Goal: Information Seeking & Learning: Learn about a topic

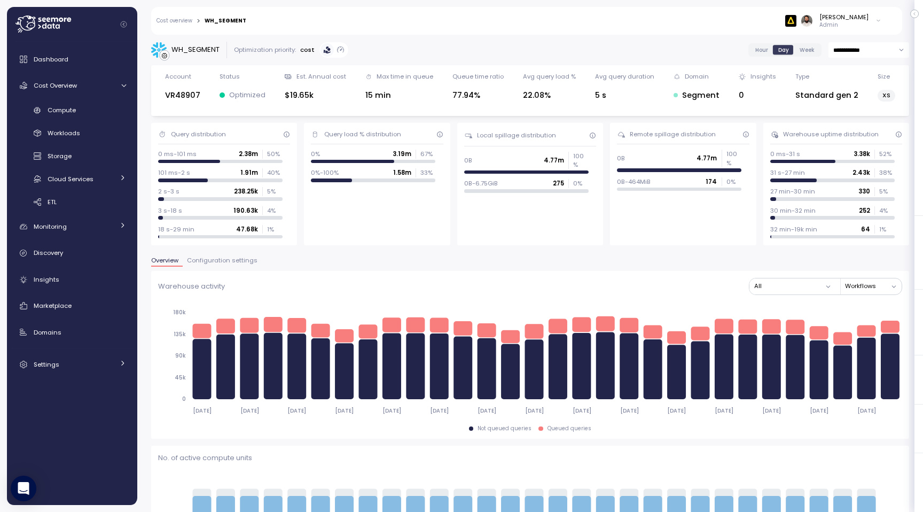
scroll to position [526, 0]
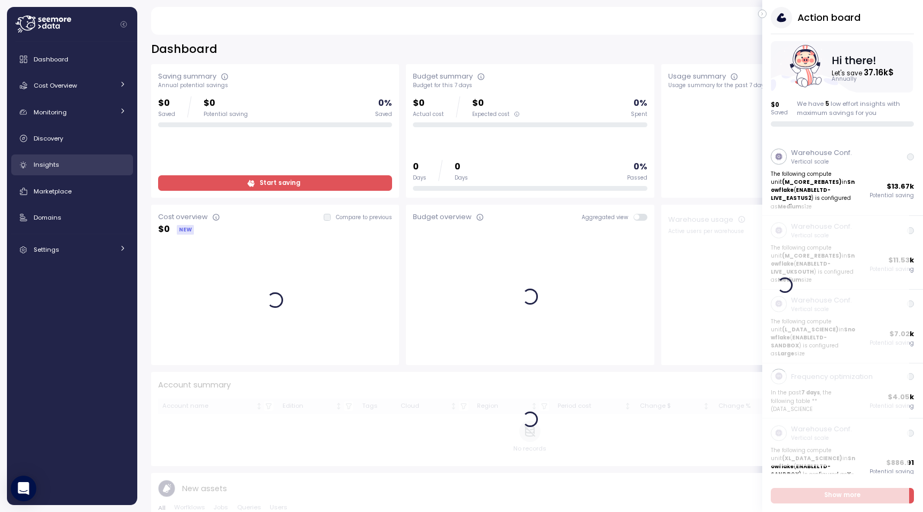
click at [68, 160] on div "Insights" at bounding box center [80, 164] width 92 height 11
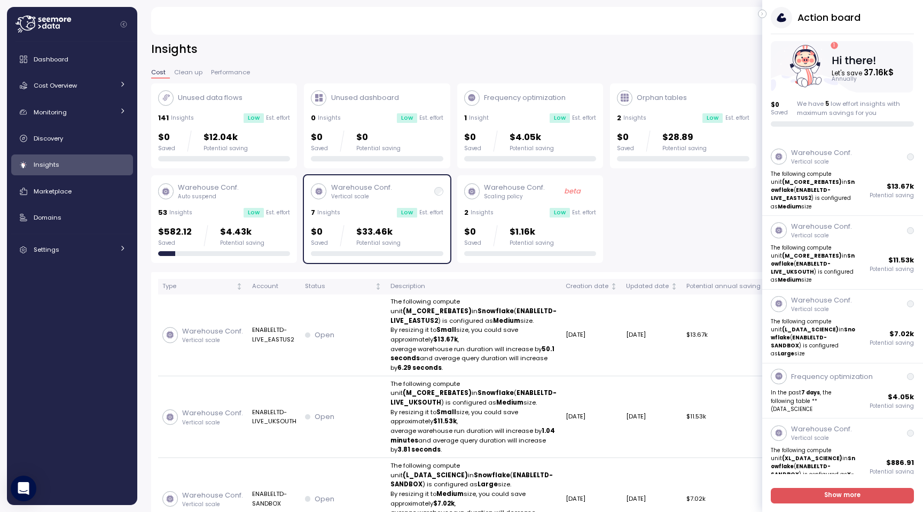
click at [756, 14] on div "Guy Biecher Admin" at bounding box center [525, 21] width 725 height 28
click at [760, 14] on icon "button" at bounding box center [762, 13] width 5 height 13
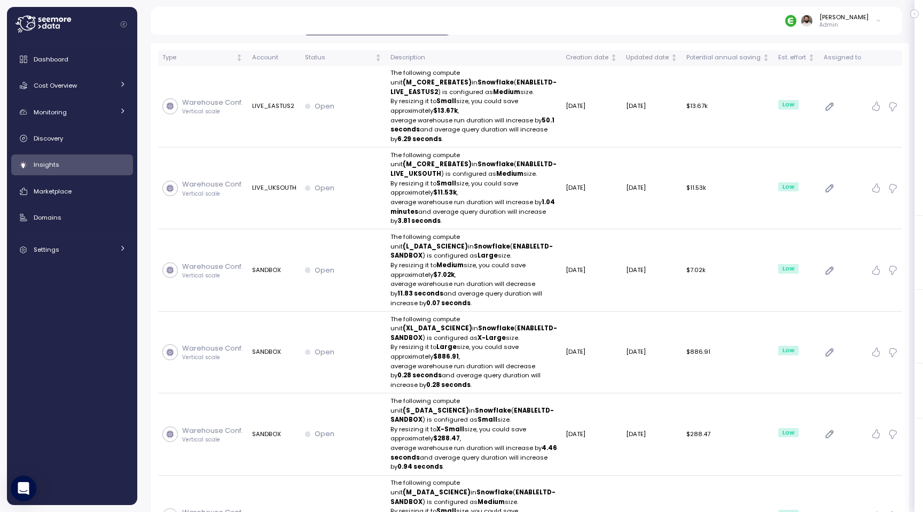
scroll to position [104, 0]
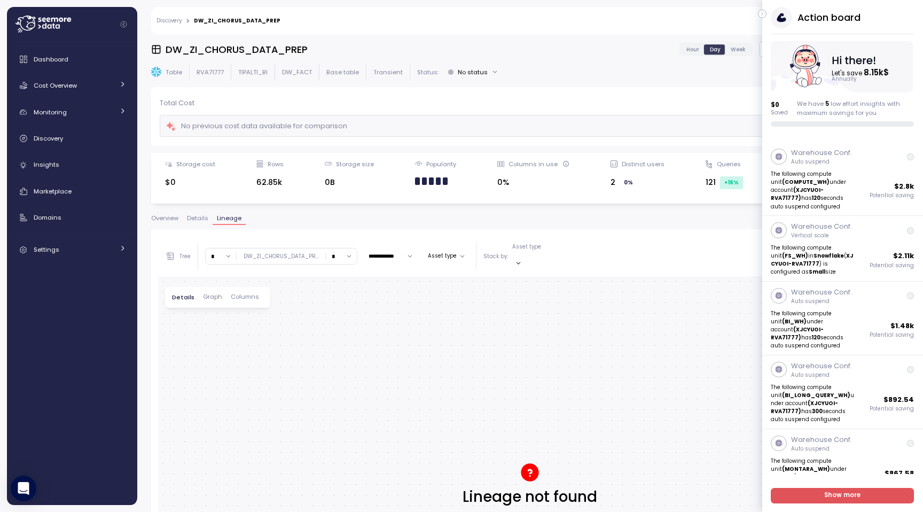
click at [764, 11] on icon "button" at bounding box center [762, 13] width 5 height 13
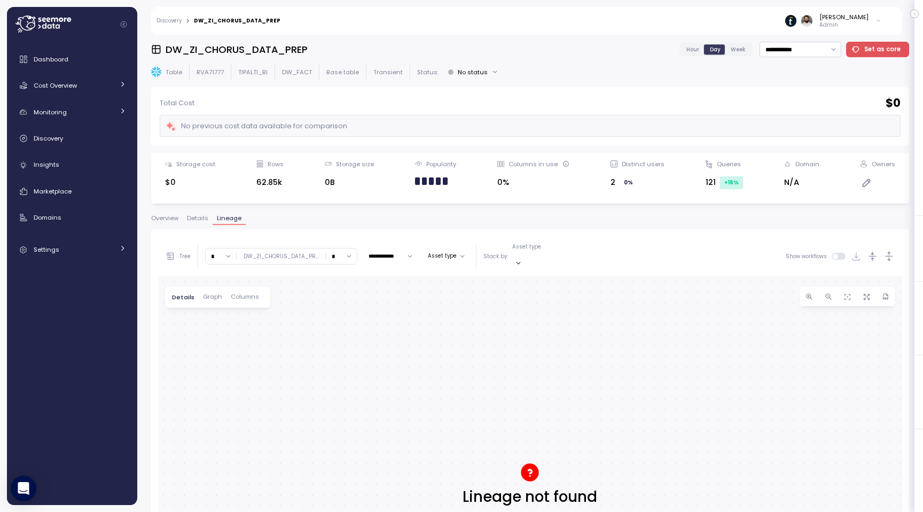
click at [168, 218] on span "Overview" at bounding box center [164, 218] width 27 height 6
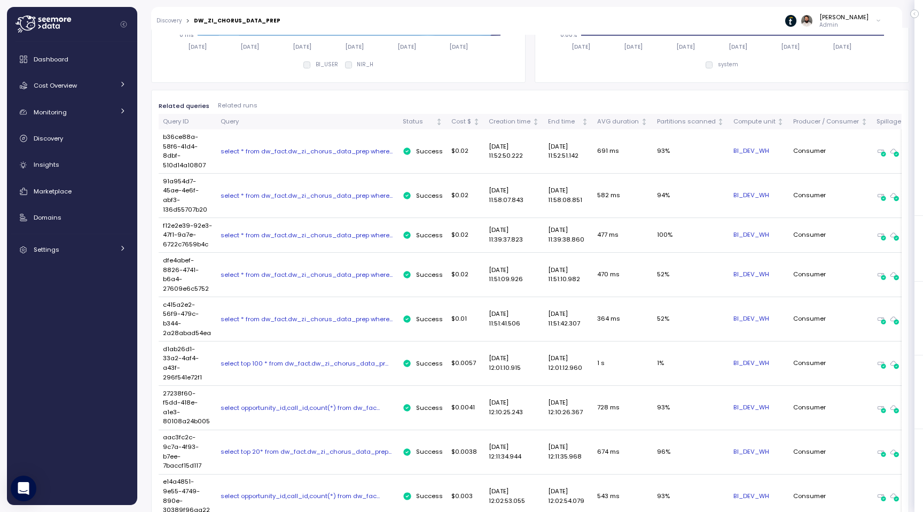
scroll to position [324, 0]
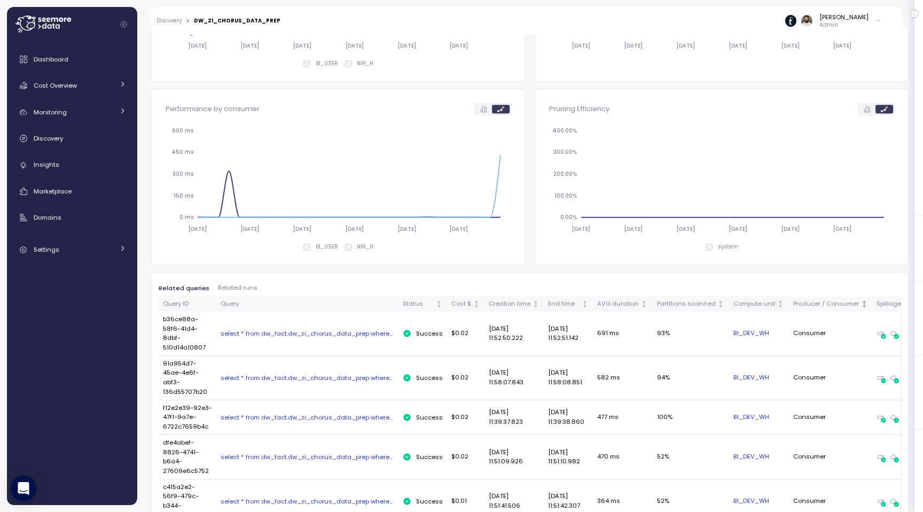
click at [805, 302] on div "Producer / Consumer" at bounding box center [826, 304] width 66 height 10
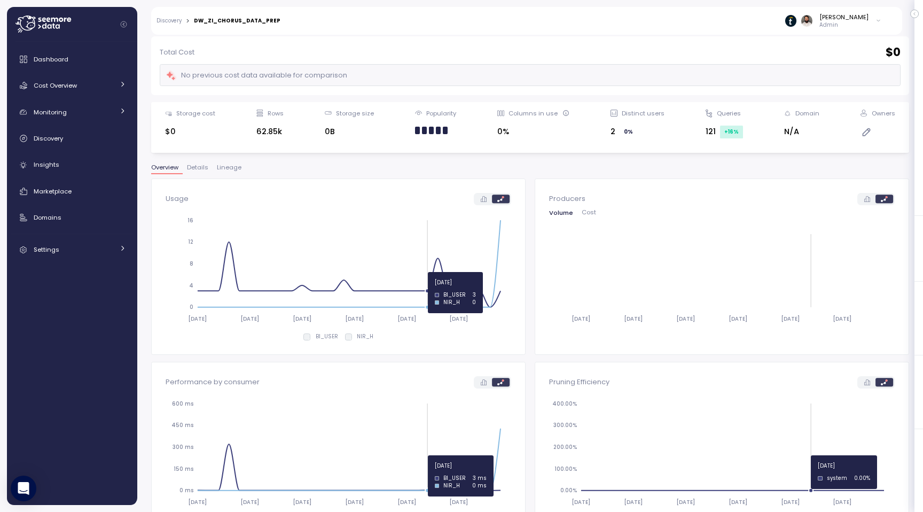
scroll to position [0, 0]
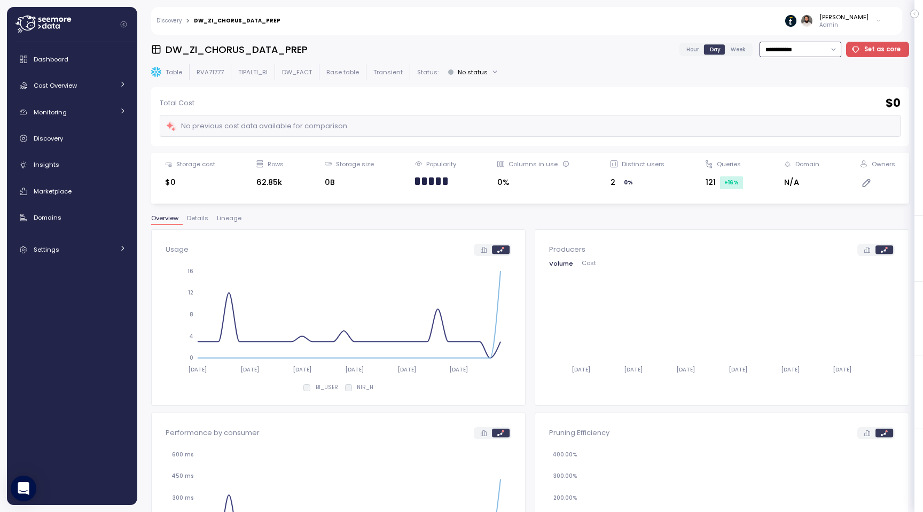
click at [816, 50] on input "**********" at bounding box center [800, 49] width 82 height 15
click at [805, 143] on span "Last 6 months" at bounding box center [790, 144] width 44 height 10
type input "**********"
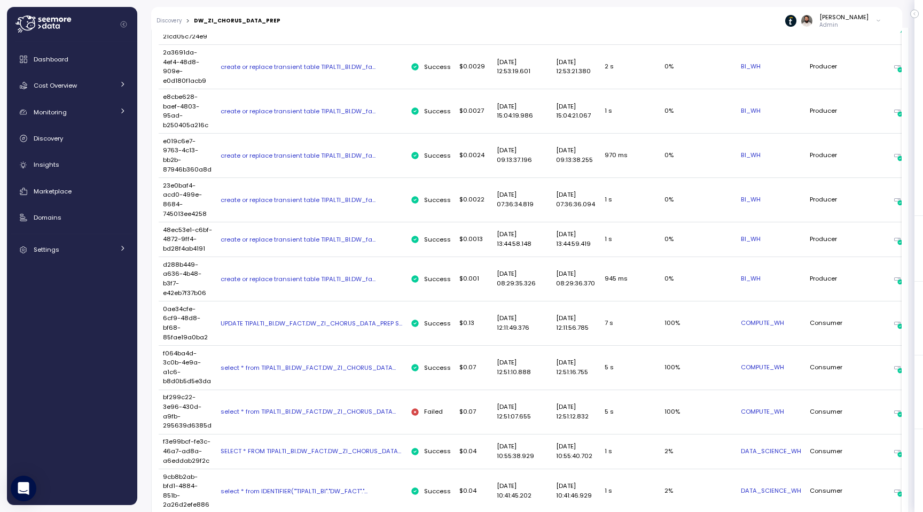
scroll to position [655, 0]
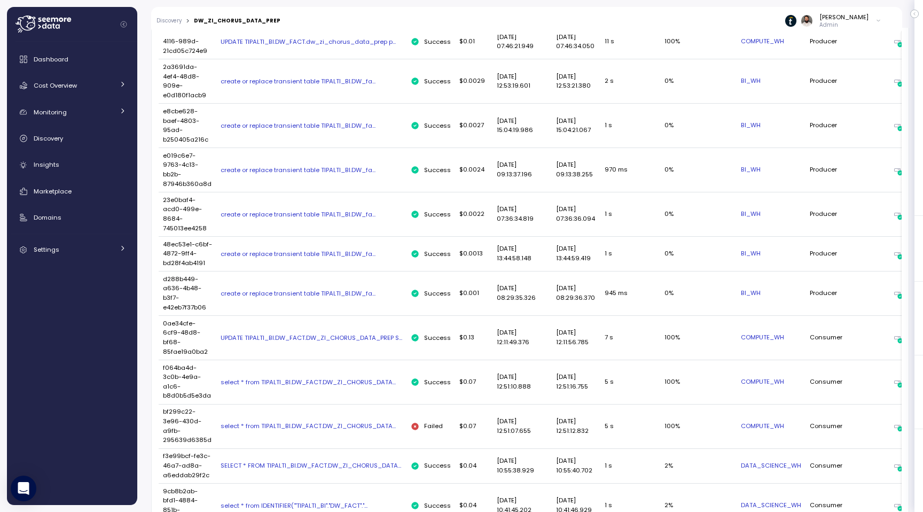
click at [343, 129] on div "create or replace transient table TIPALTI_BI.DW_fa..." at bounding box center [312, 125] width 182 height 9
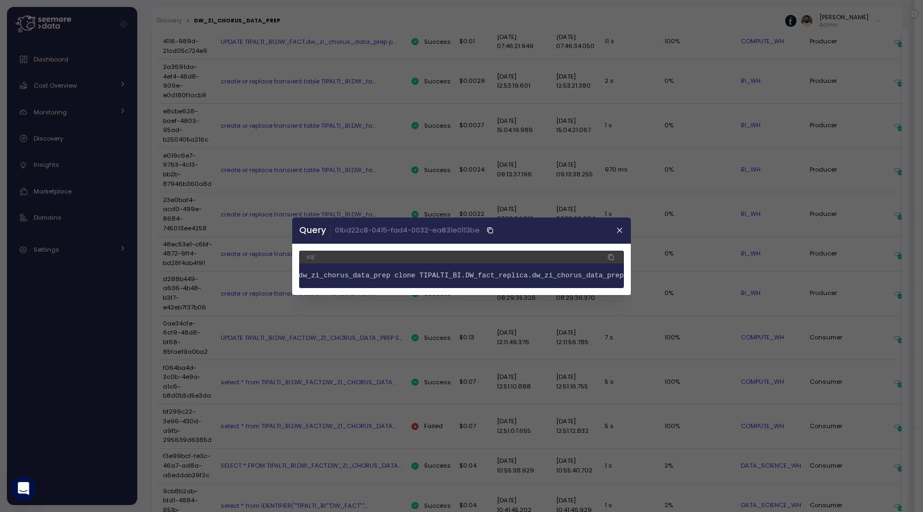
scroll to position [0, 0]
click at [471, 274] on span "TIPALTI_BI.DW_fact.dw_zi_chorus_data_prep clone TIPALTI_BI.DW_fact_replica.dw_z…" at bounding box center [637, 275] width 404 height 8
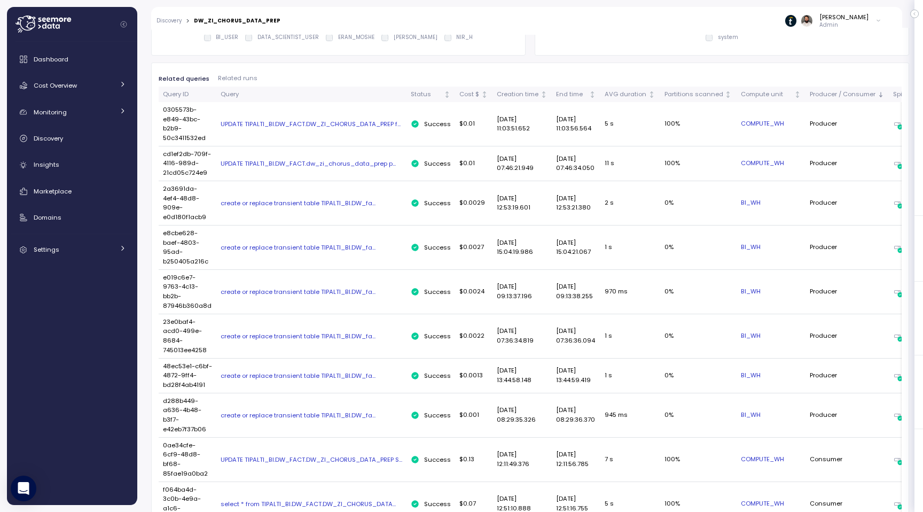
scroll to position [526, 0]
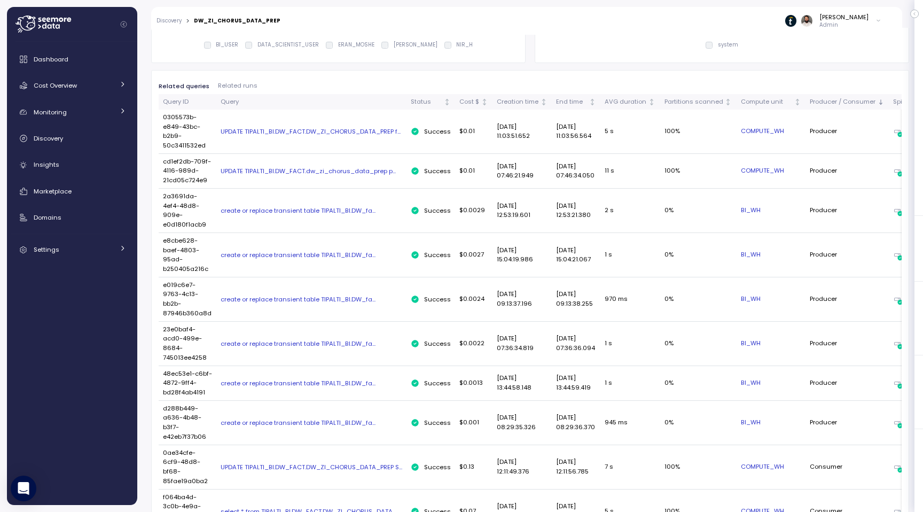
click at [342, 210] on div "create or replace transient table TIPALTI_BI.DW_fa..." at bounding box center [312, 210] width 182 height 9
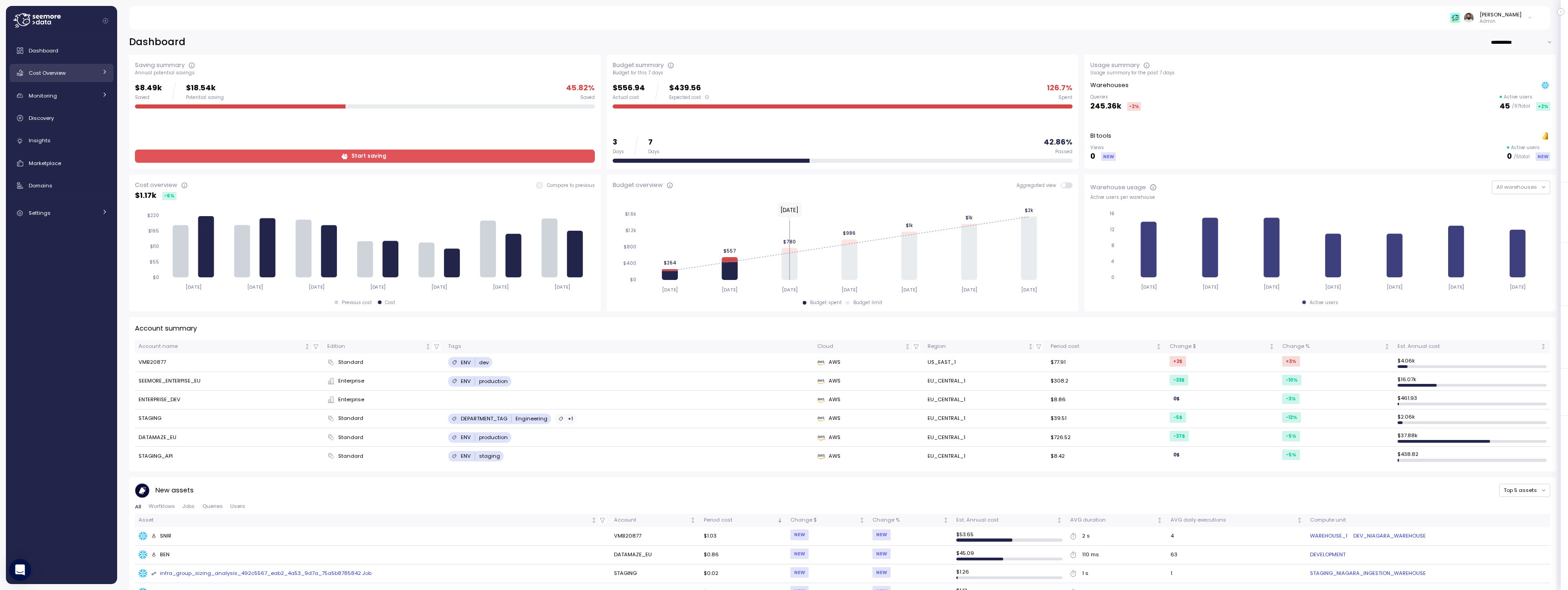
click at [77, 70] on div "Cost Overview" at bounding box center [63, 73] width 68 height 9
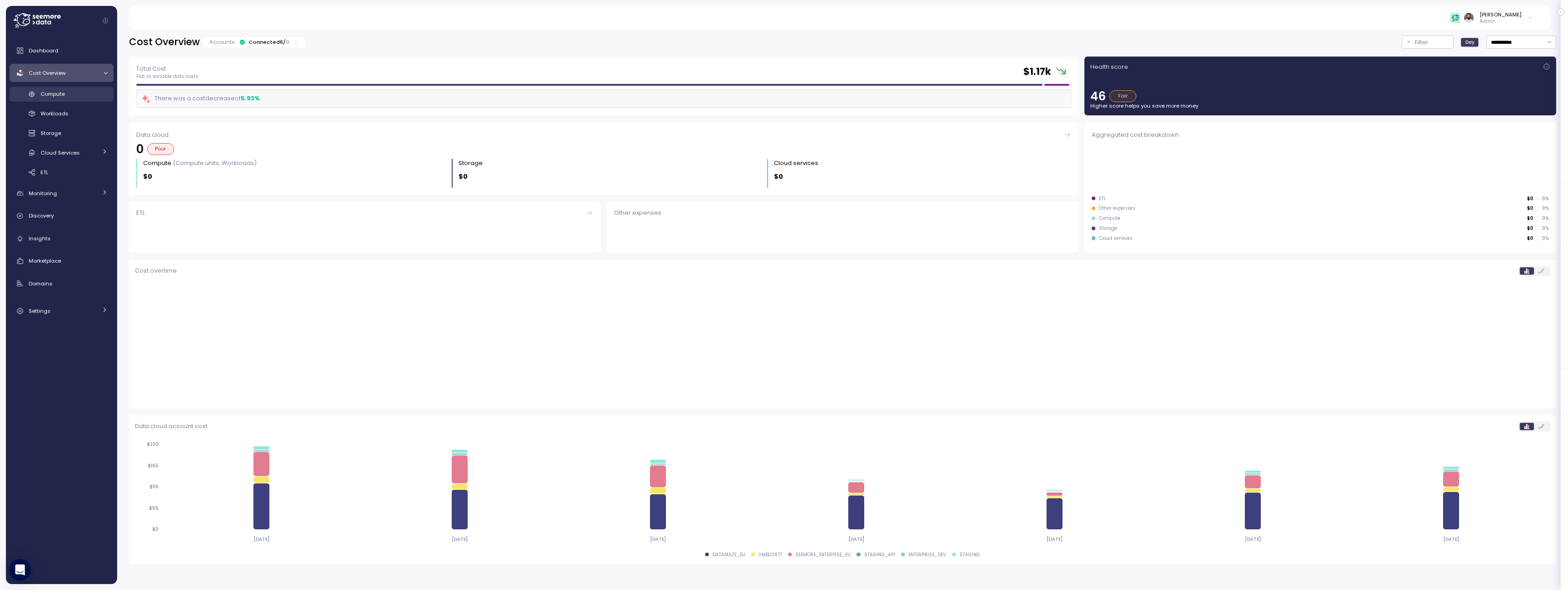
click at [83, 97] on div "Compute" at bounding box center [74, 94] width 67 height 9
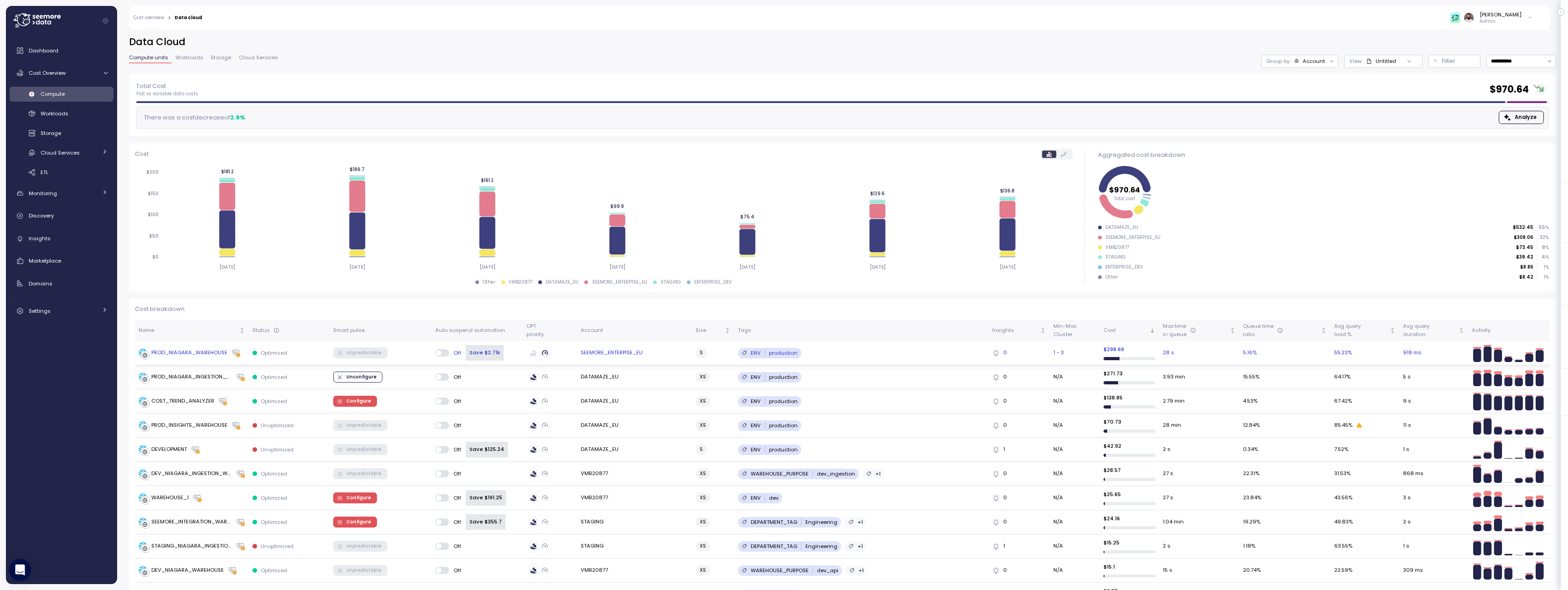
click at [306, 353] on div "Optimized" at bounding box center [289, 353] width 73 height 8
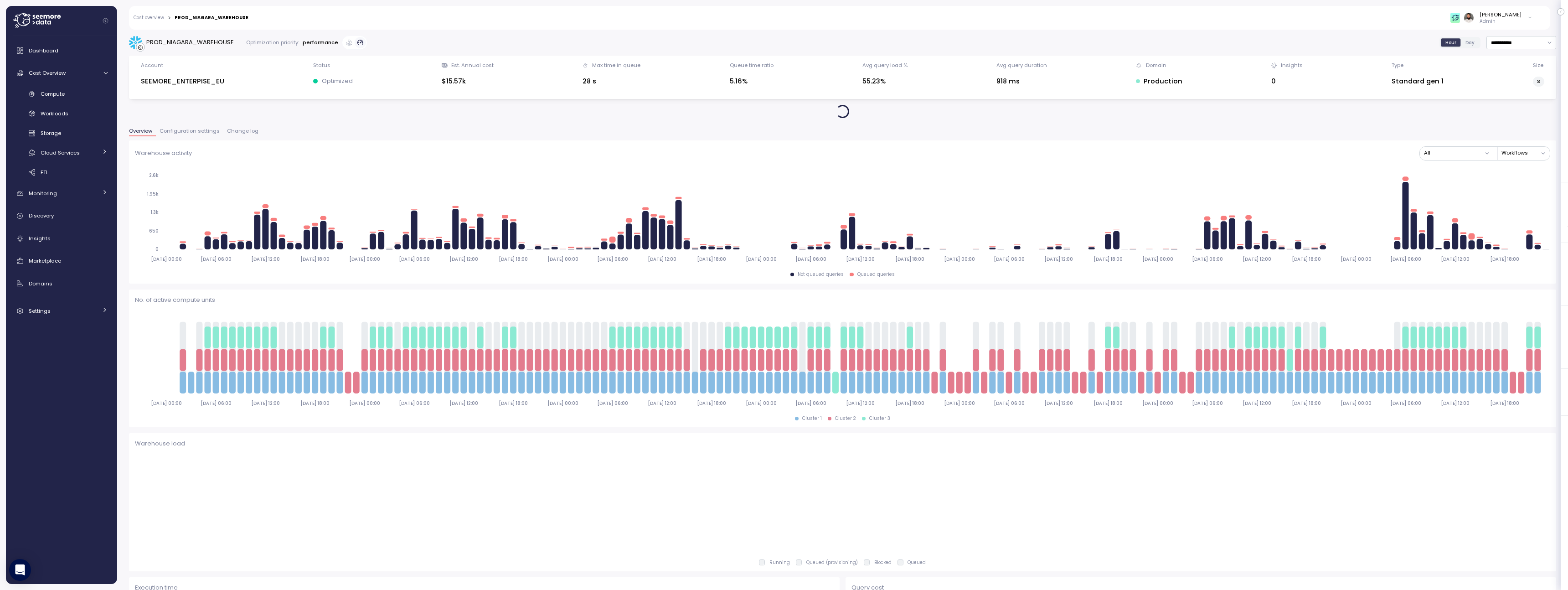
click at [237, 135] on button "Change log" at bounding box center [242, 132] width 38 height 8
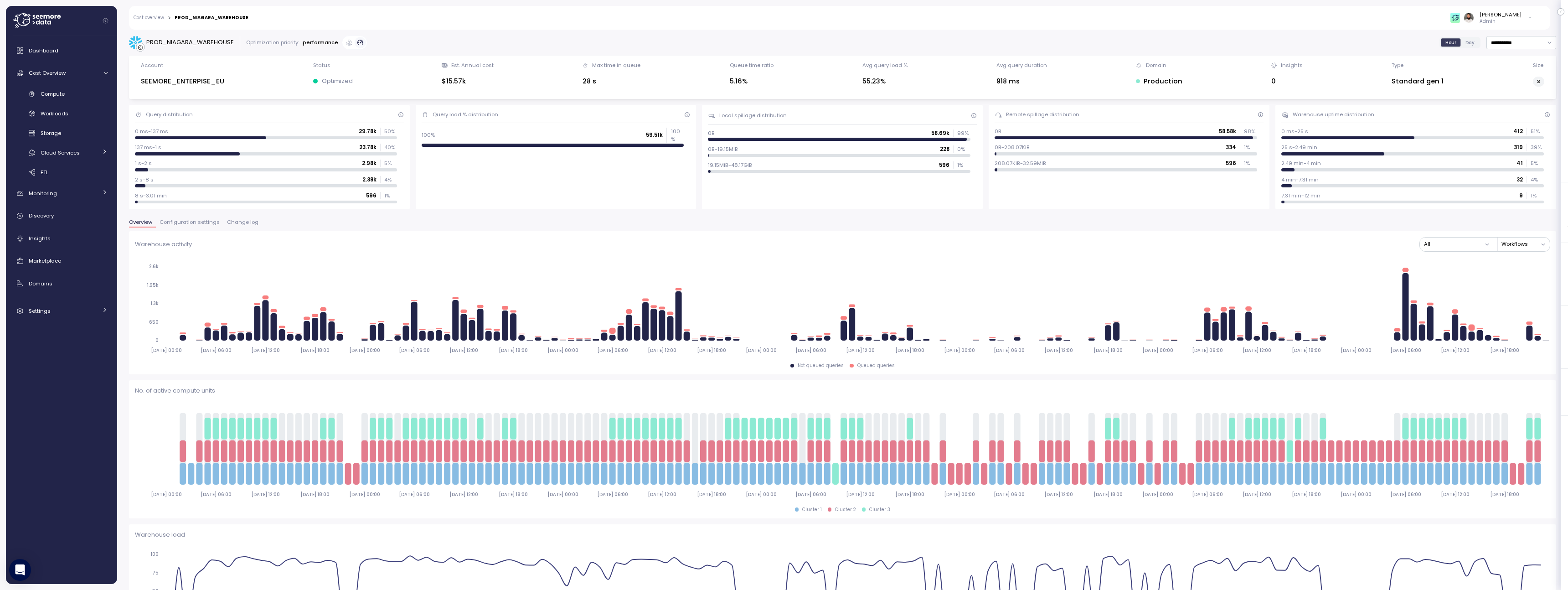
click at [230, 225] on span "Change log" at bounding box center [242, 222] width 32 height 5
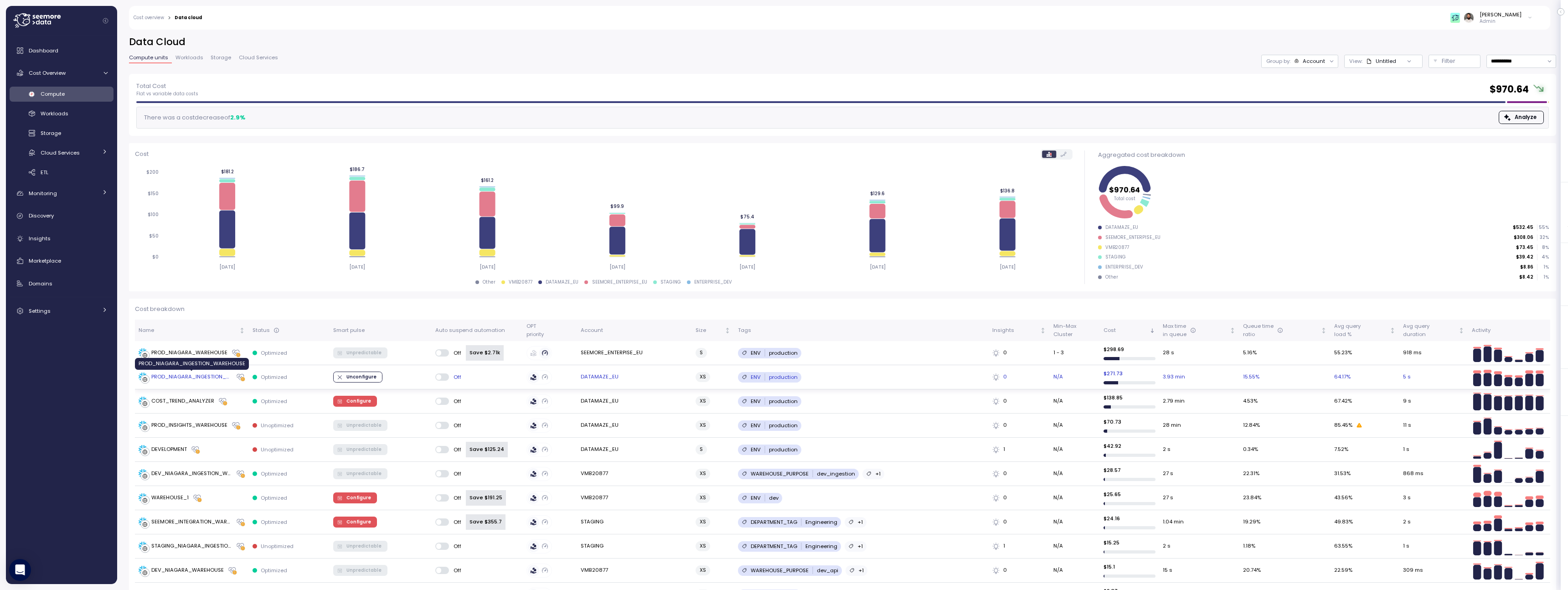
click at [207, 379] on div "PROD_NIAGARA_INGESTION_WAREHOUSE" at bounding box center [191, 377] width 81 height 9
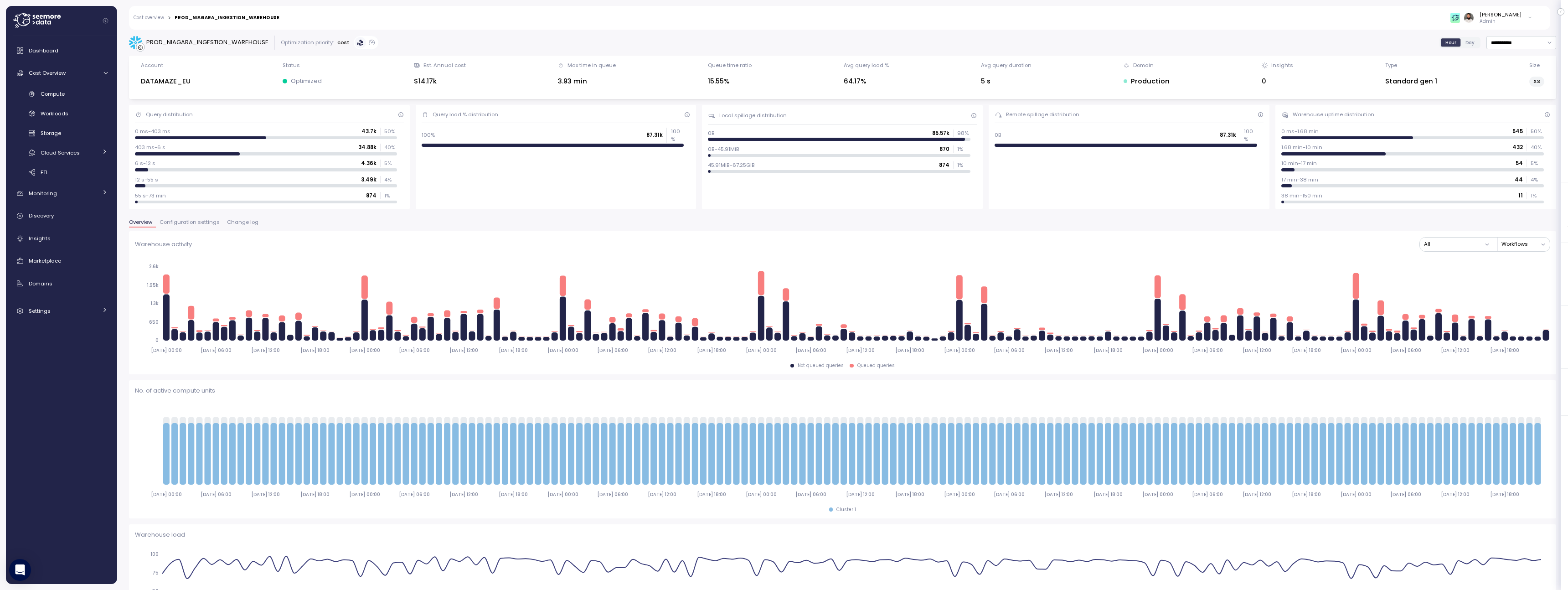
click at [238, 225] on span "Change log" at bounding box center [242, 222] width 32 height 5
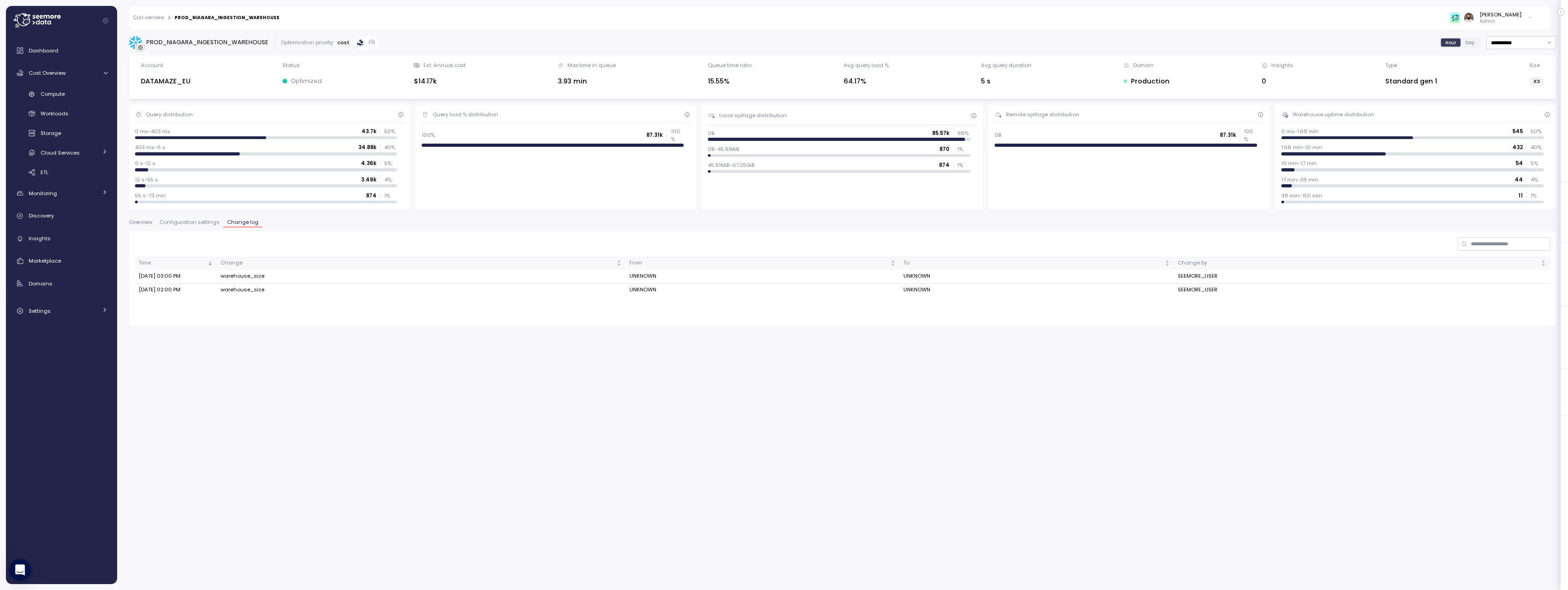
click at [240, 279] on td "warehouse_size" at bounding box center [421, 277] width 409 height 14
click at [1495, 254] on div "Time Change From To Change by [DATE] 03:00 PM warehouse_size UNKNOWN UNKNOWN SE…" at bounding box center [842, 278] width 1427 height 95
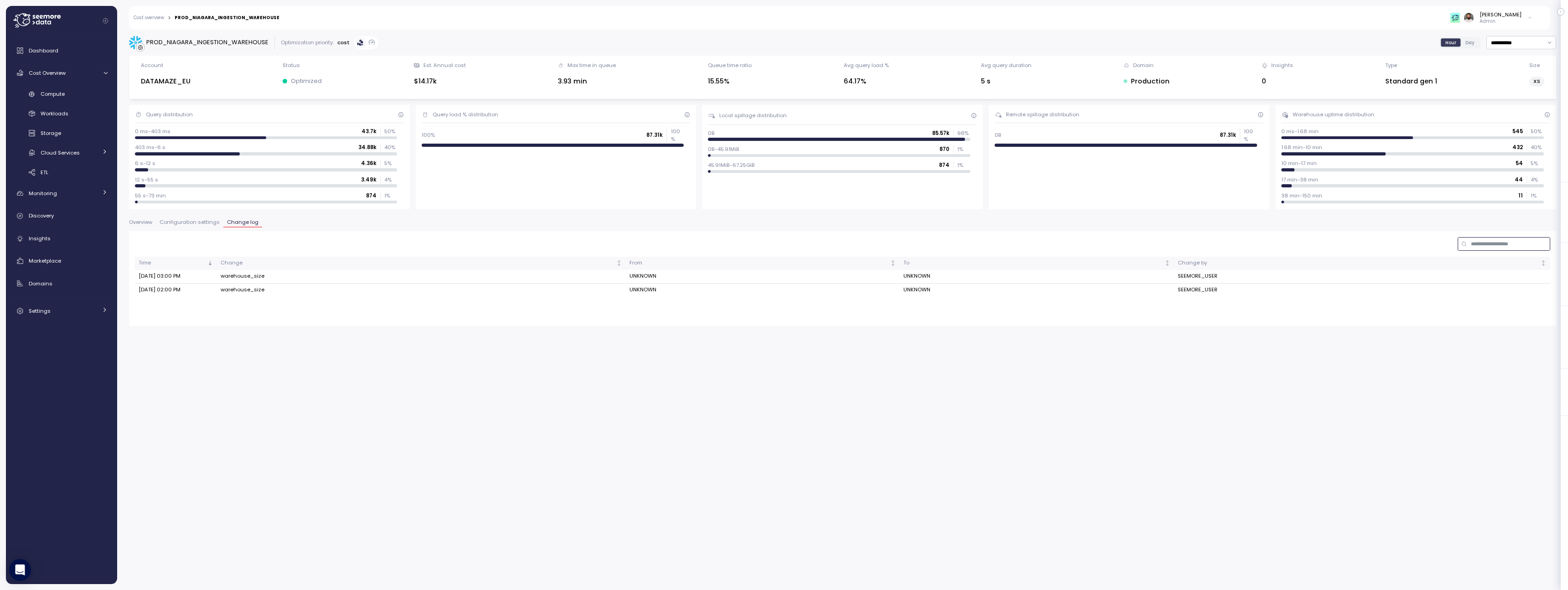
click at [1493, 248] on input at bounding box center [1504, 243] width 92 height 13
type input "*********"
click at [246, 277] on td "warehouse_size" at bounding box center [421, 277] width 409 height 14
copy td "warehouse_size"
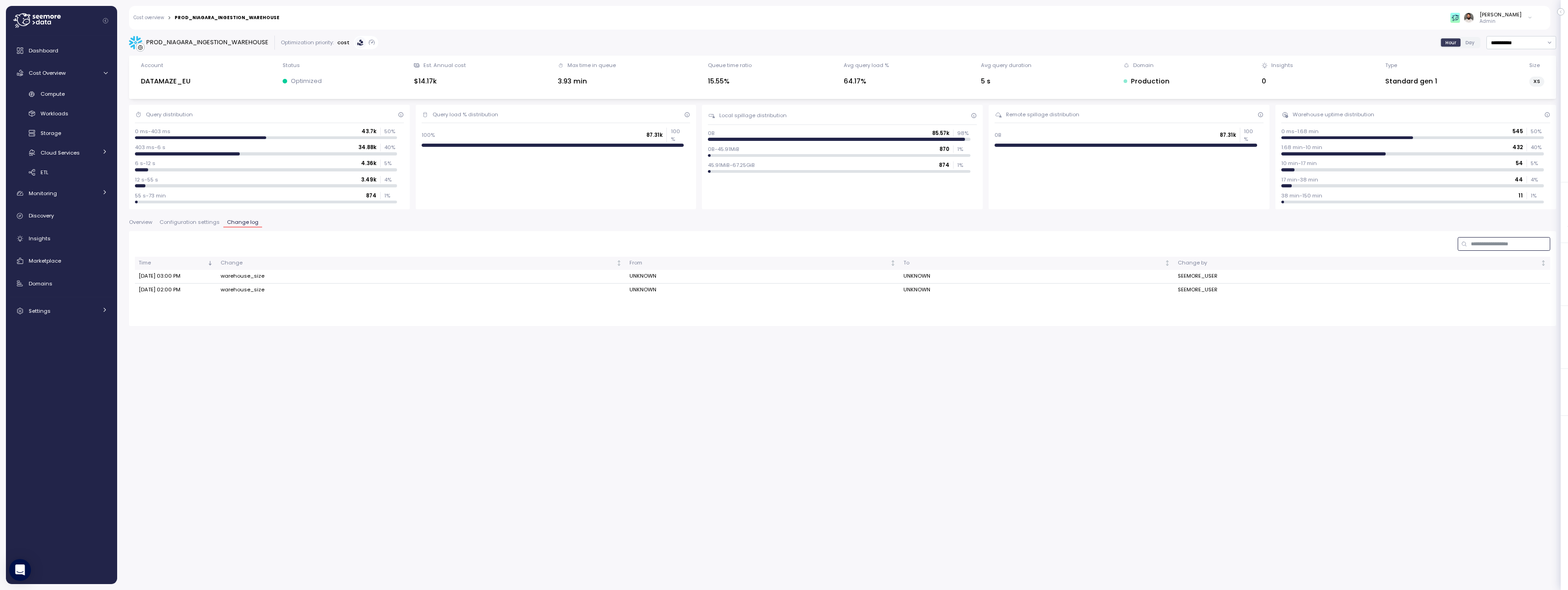
click at [1512, 250] on input at bounding box center [1504, 243] width 92 height 13
paste input "**********"
type input "********"
click at [61, 93] on span "Compute" at bounding box center [53, 94] width 24 height 8
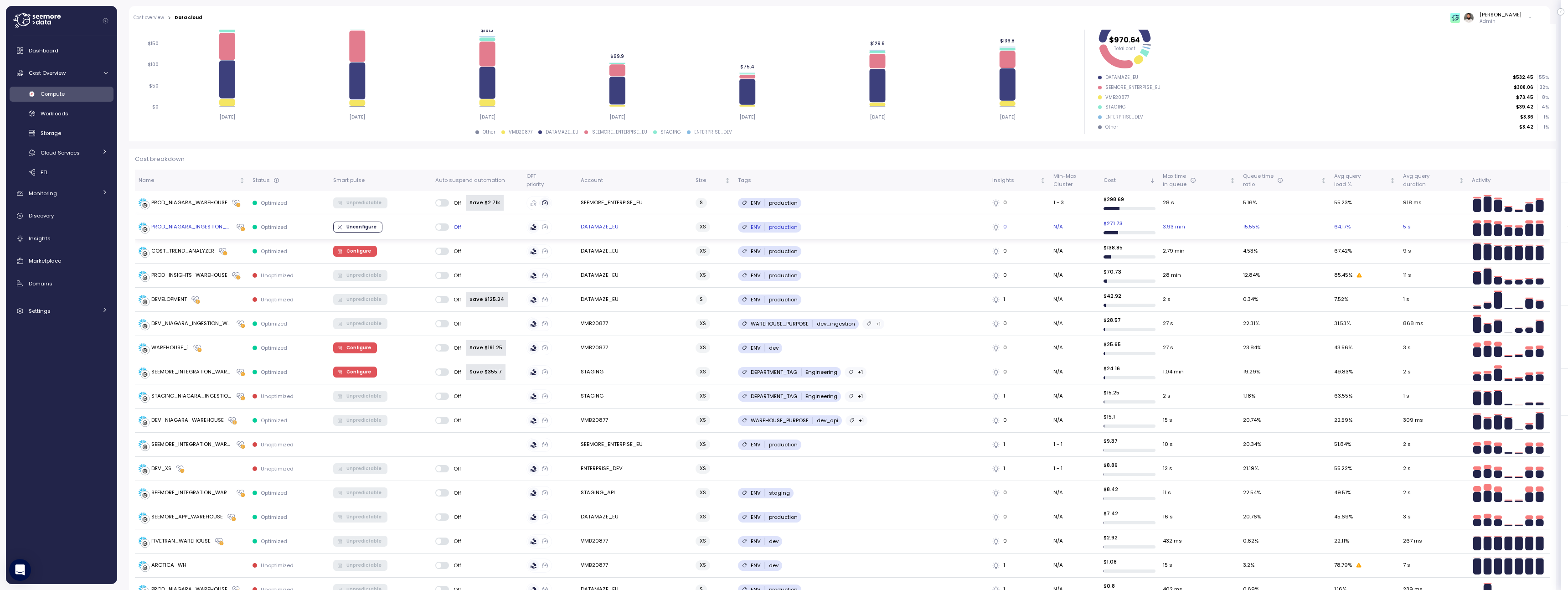
scroll to position [153, 0]
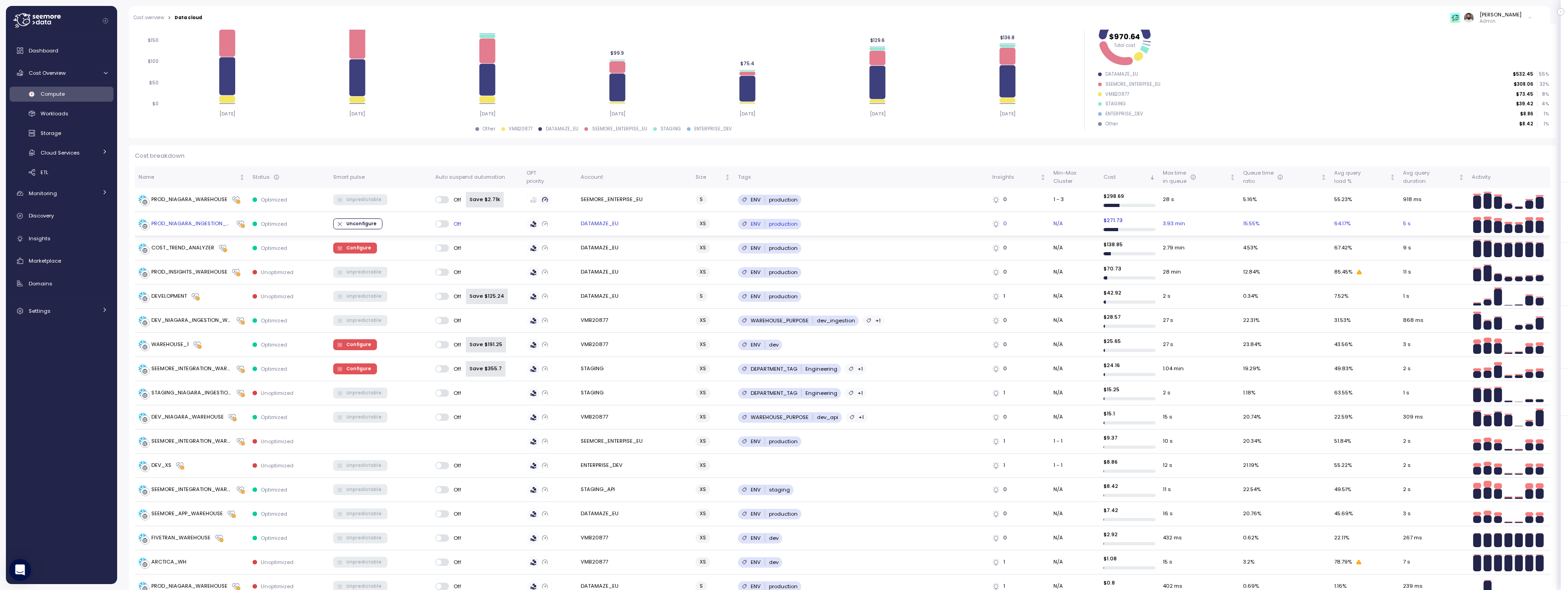
click at [299, 228] on td "Optimized" at bounding box center [289, 224] width 81 height 24
